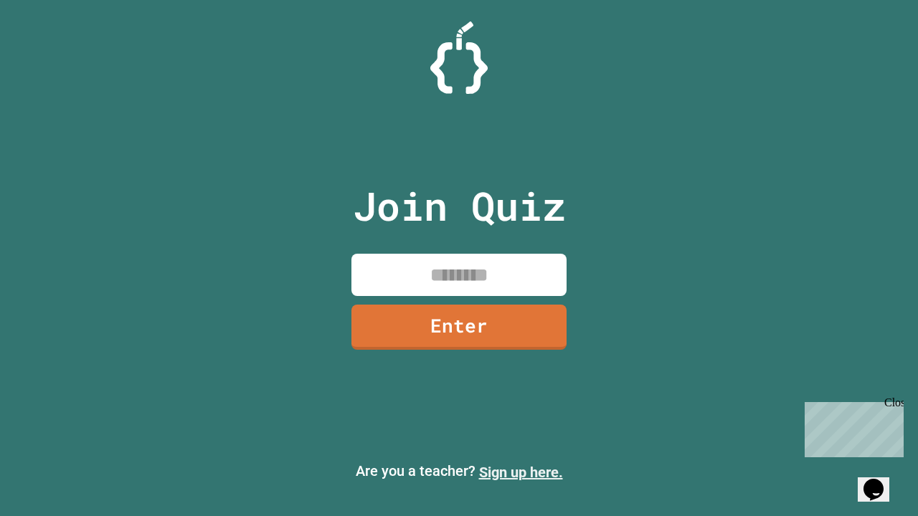
click at [521, 473] on link "Sign up here." at bounding box center [521, 472] width 84 height 17
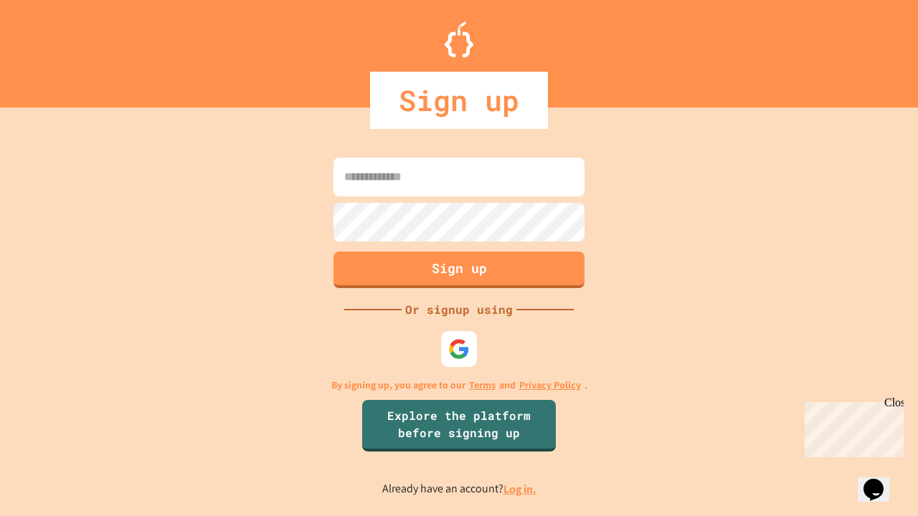
click at [521, 489] on link "Log in." at bounding box center [519, 489] width 33 height 15
